Goal: Find specific page/section: Find specific page/section

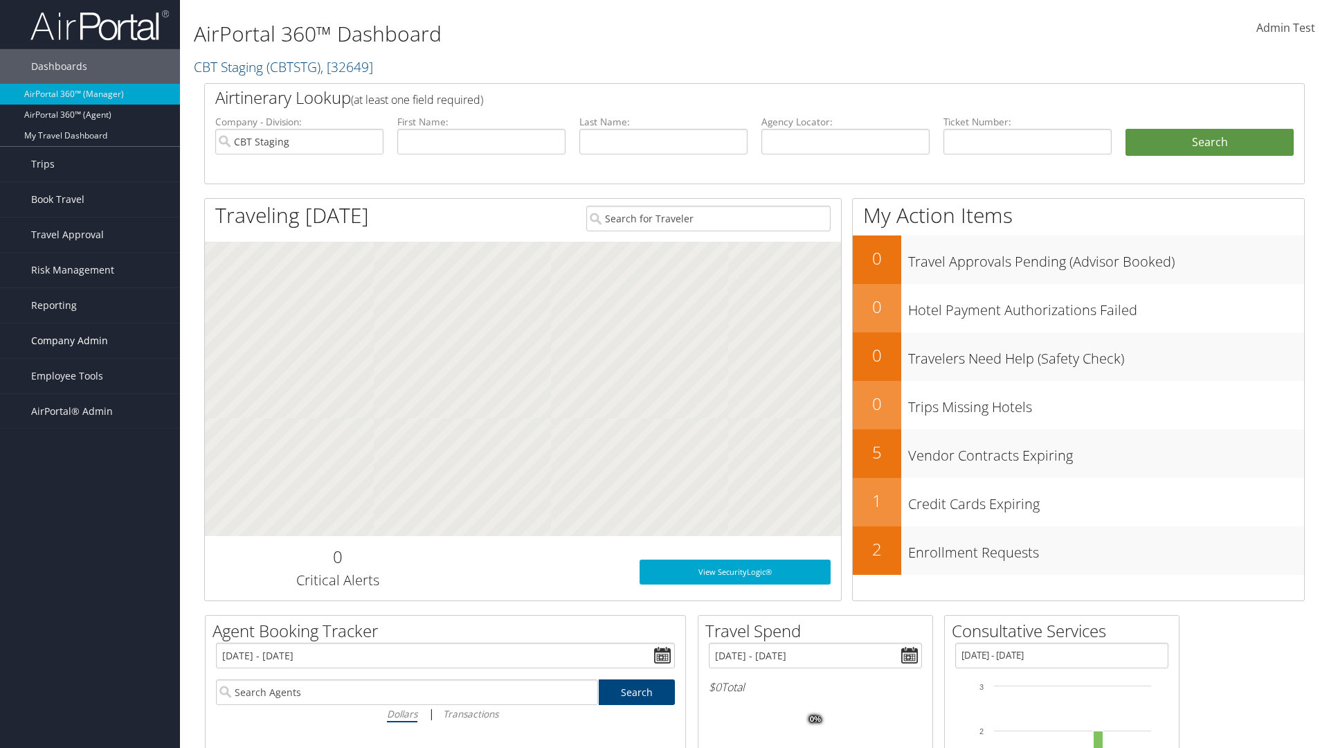
click at [90, 341] on span "Company Admin" at bounding box center [69, 340] width 77 height 35
click at [90, 410] on link "People" at bounding box center [90, 410] width 180 height 21
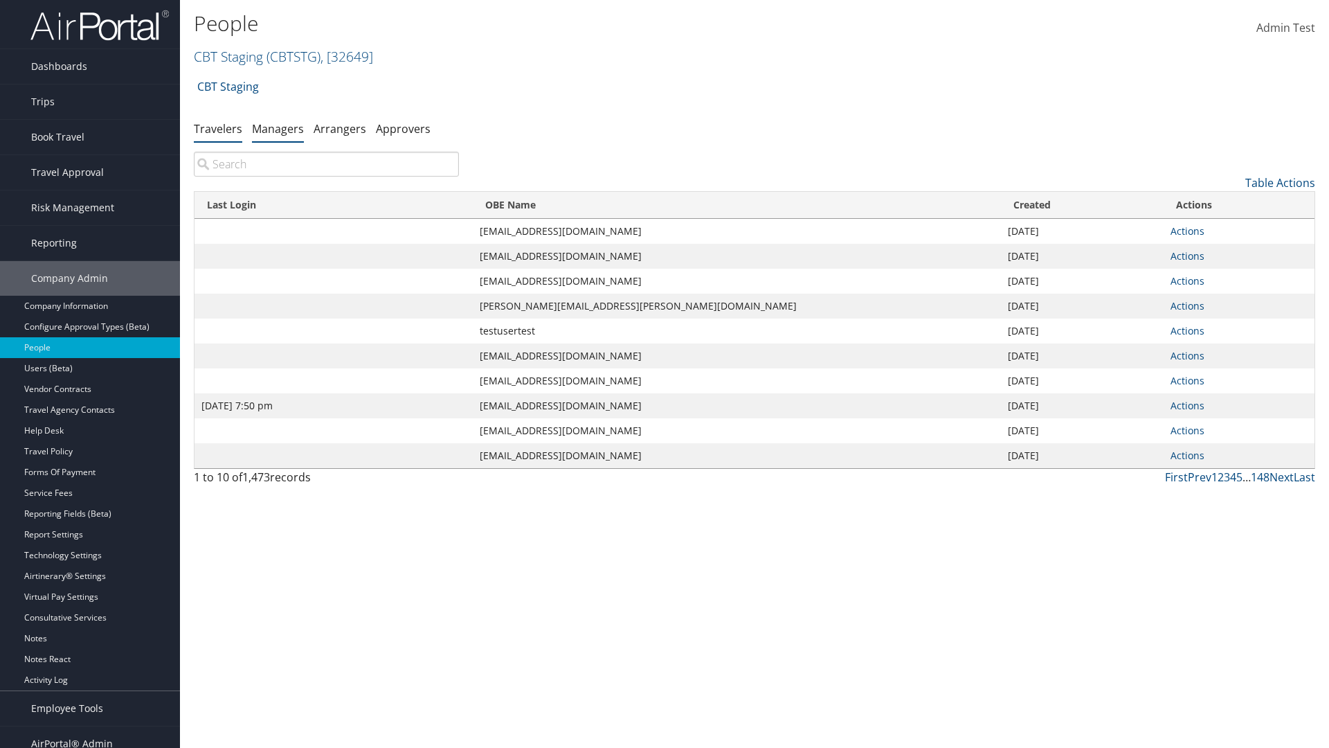
click at [278, 128] on link "Managers" at bounding box center [278, 128] width 52 height 15
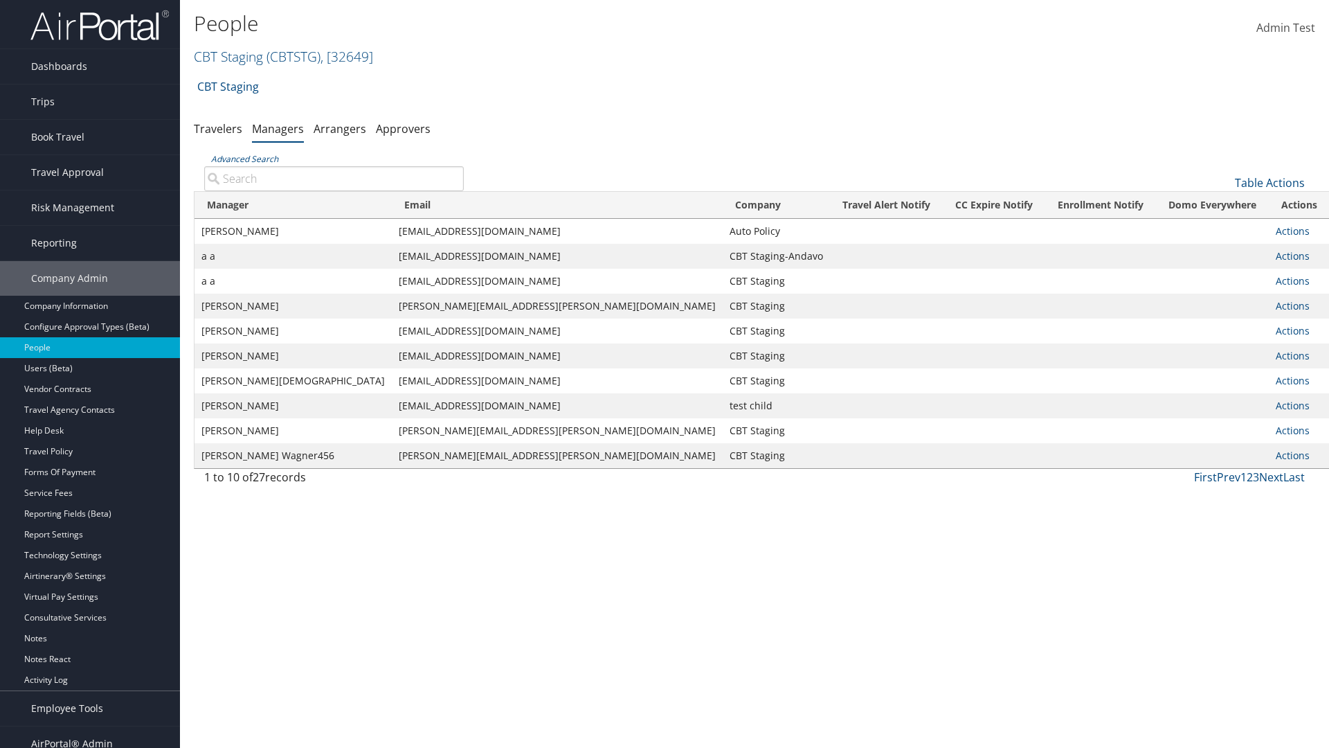
click at [334, 178] on input "Advanced Search" at bounding box center [334, 178] width 260 height 25
type input "Tulio Figarola"
click at [334, 178] on input "Tulio Figarola" at bounding box center [334, 178] width 260 height 25
type input "Non-existing Name"
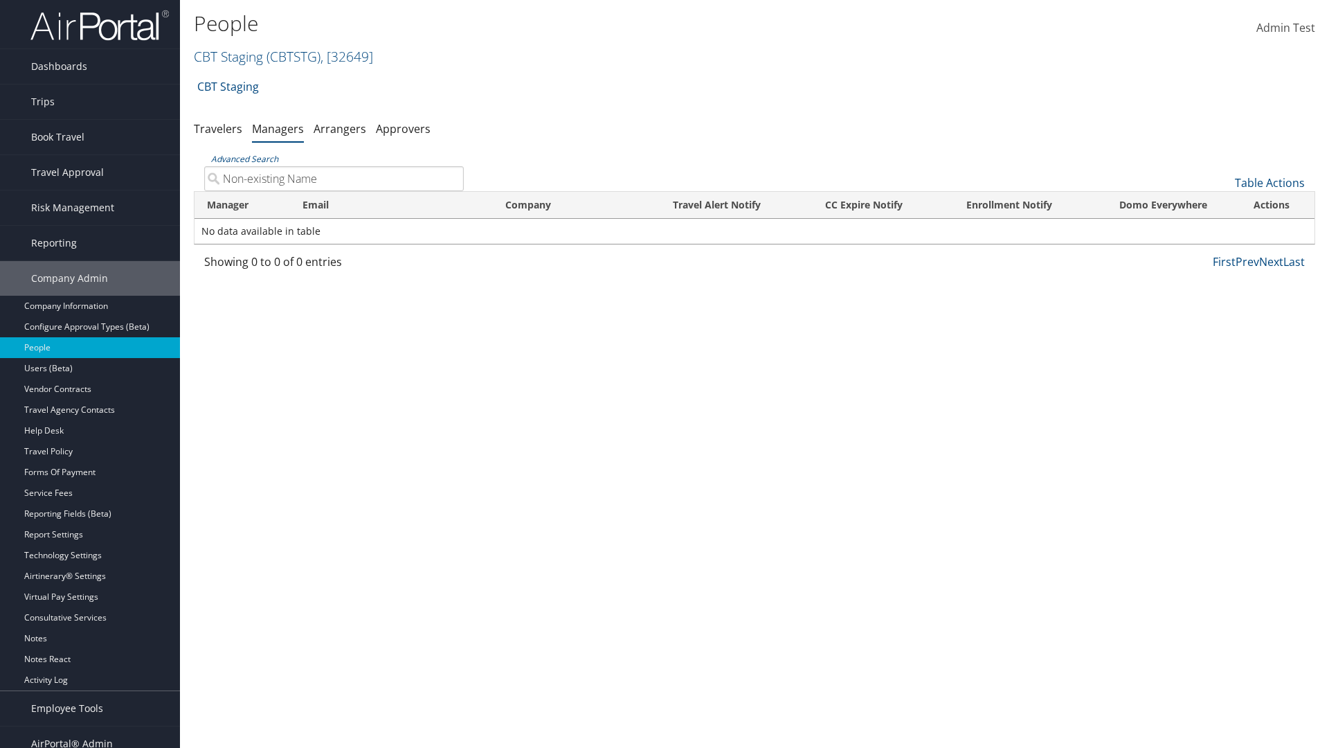
click at [334, 178] on input "Non-existing Name" at bounding box center [334, 178] width 260 height 25
type input "sarah_fig@test1240864.com"
